Goal: Transaction & Acquisition: Purchase product/service

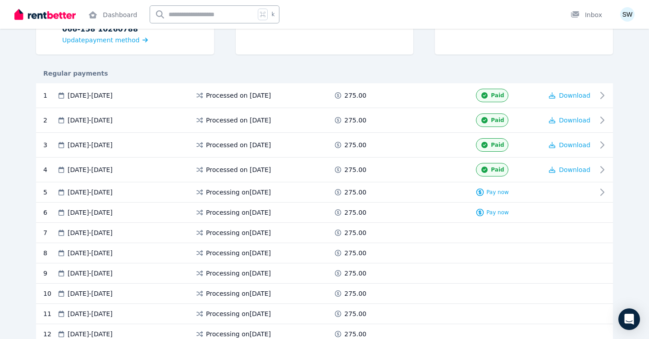
scroll to position [149, 0]
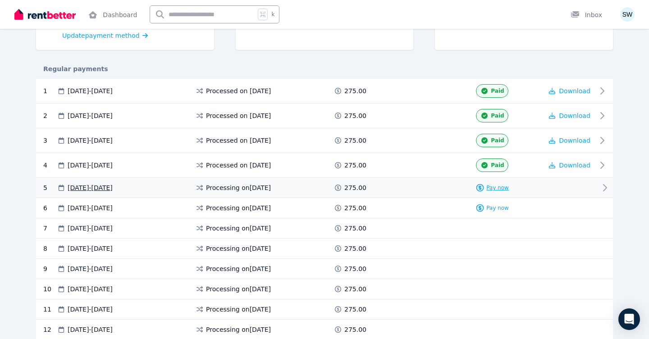
click at [489, 189] on span "Pay now" at bounding box center [497, 187] width 23 height 7
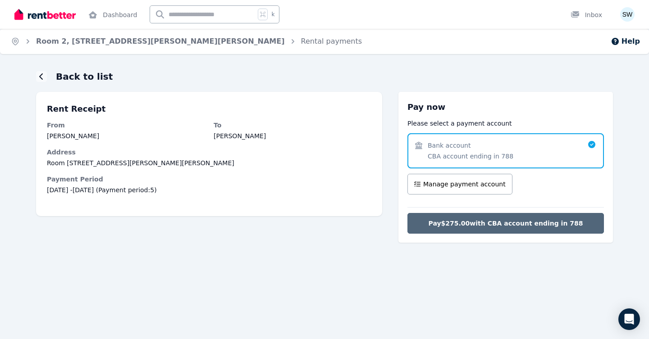
click at [476, 227] on span "Pay $275.00 with CBA account ending in 788" at bounding box center [505, 223] width 155 height 9
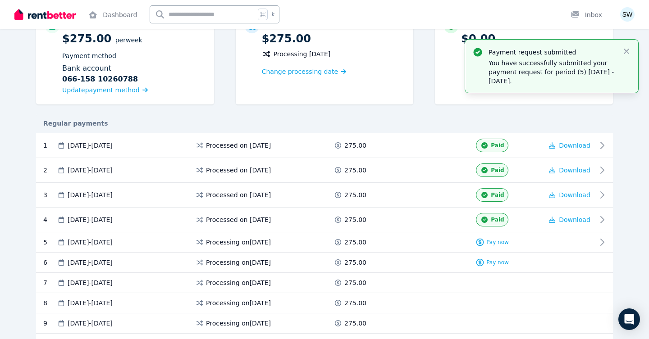
scroll to position [113, 0]
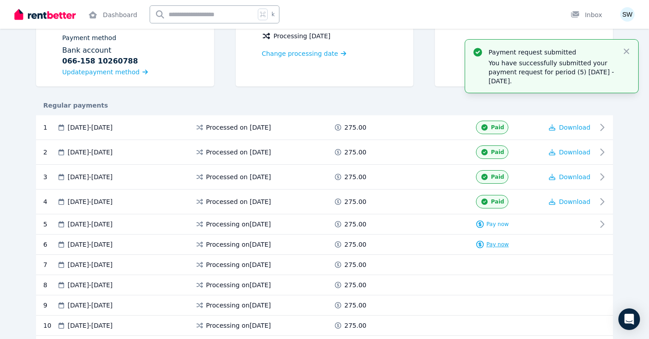
click at [490, 244] on span "Pay now" at bounding box center [497, 244] width 23 height 7
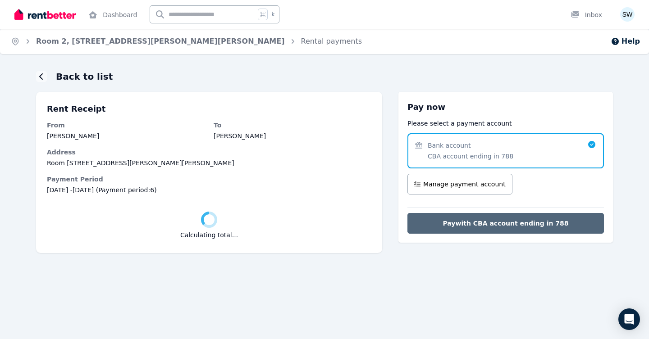
click at [496, 223] on span "Pay with CBA account ending in 788" at bounding box center [505, 223] width 126 height 9
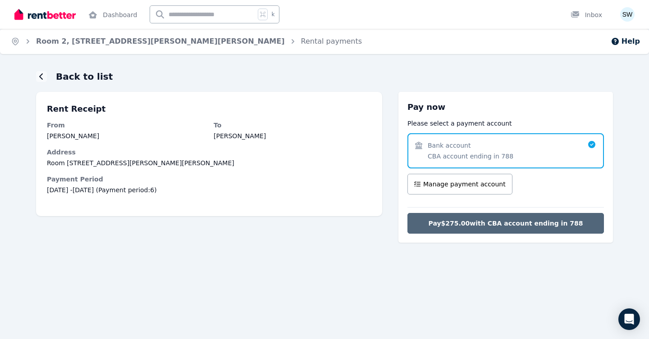
click at [491, 222] on span "Pay $275.00 with CBA account ending in 788" at bounding box center [505, 223] width 155 height 9
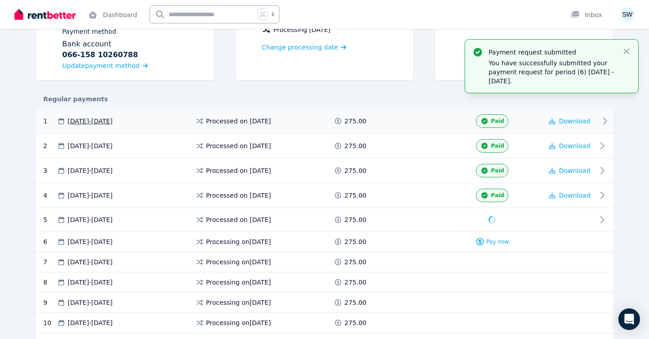
scroll to position [121, 0]
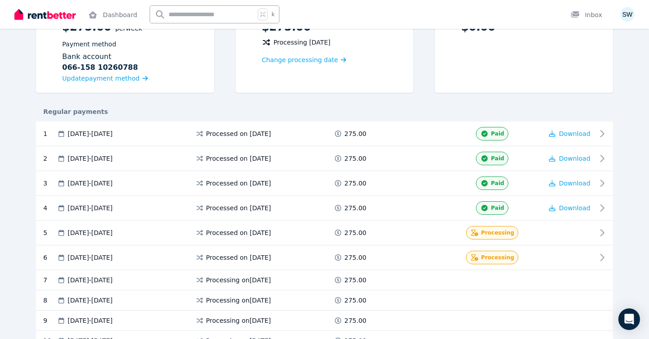
scroll to position [107, 0]
